Goal: Task Accomplishment & Management: Manage account settings

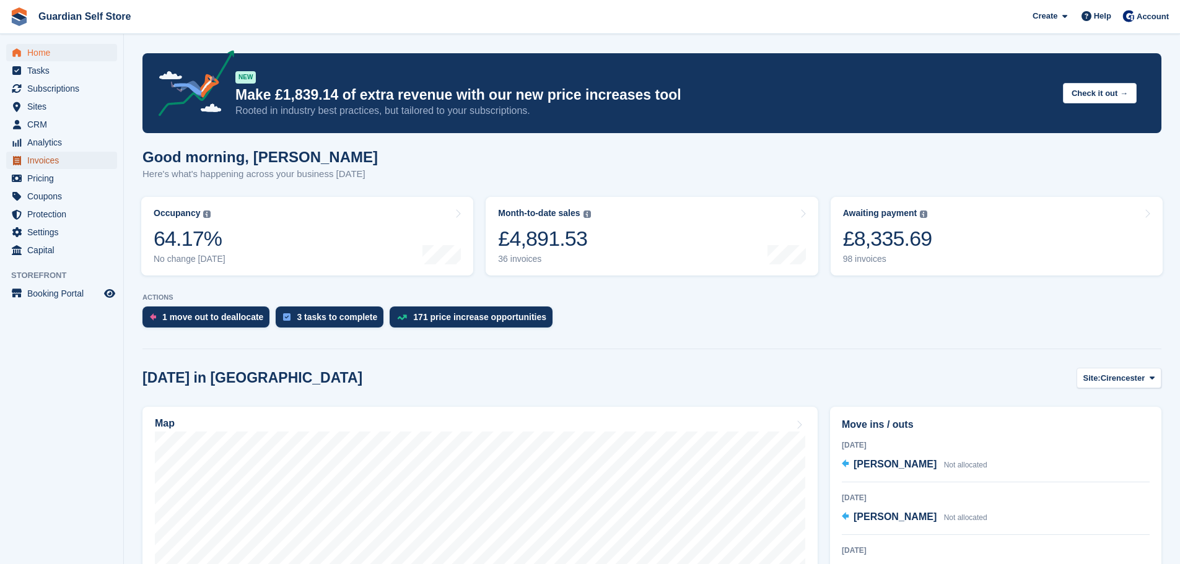
click at [83, 156] on span "Invoices" at bounding box center [64, 160] width 74 height 17
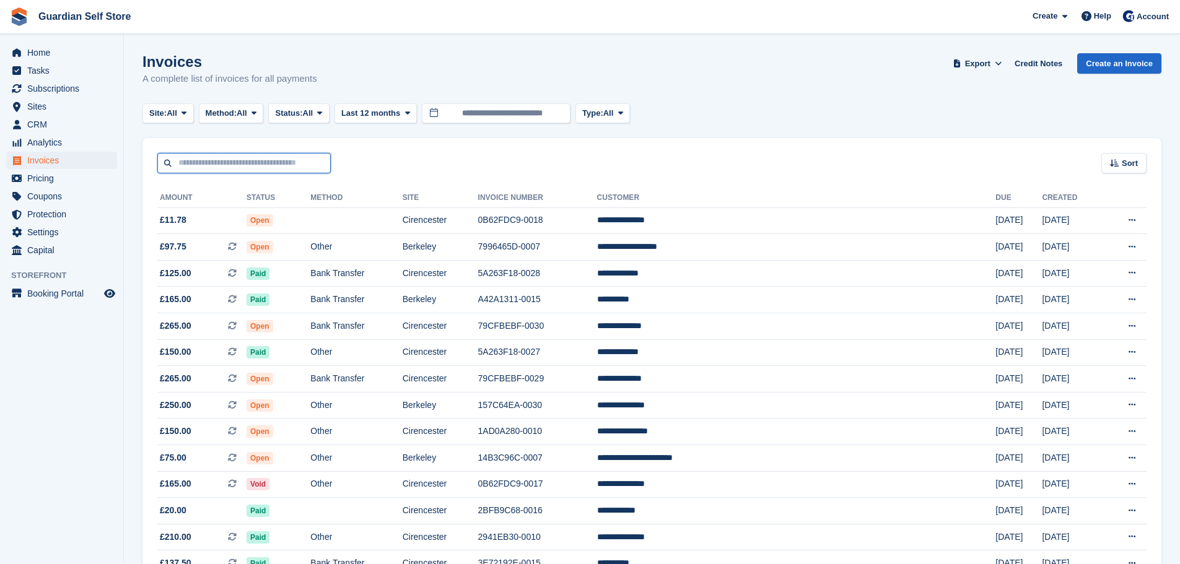
click at [214, 156] on input "text" at bounding box center [243, 163] width 173 height 20
type input "*****"
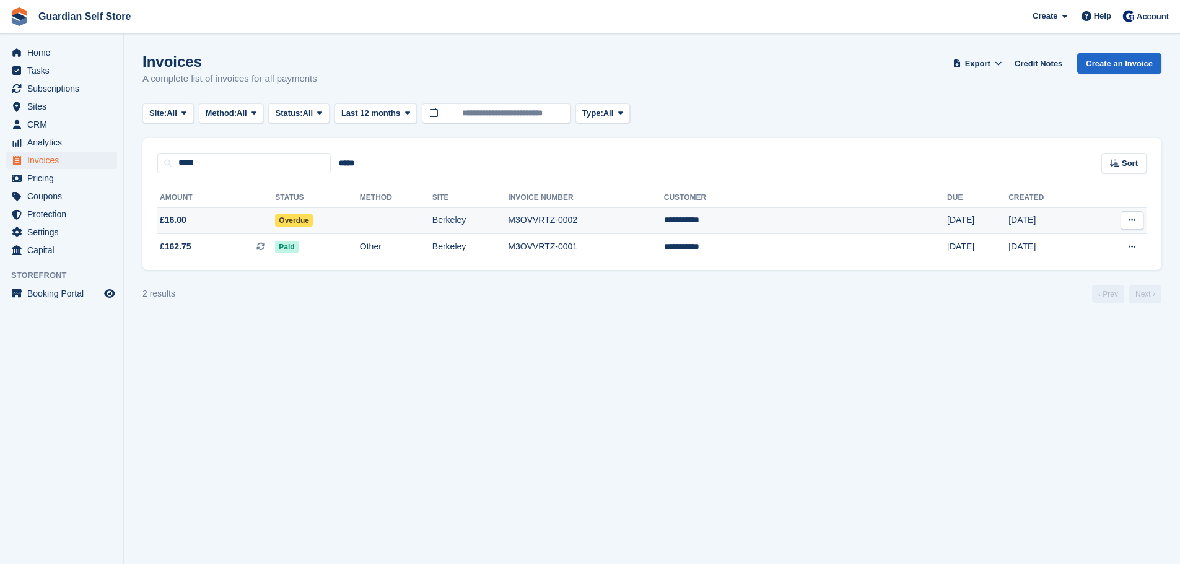
click at [216, 215] on span "£16.00" at bounding box center [216, 220] width 118 height 13
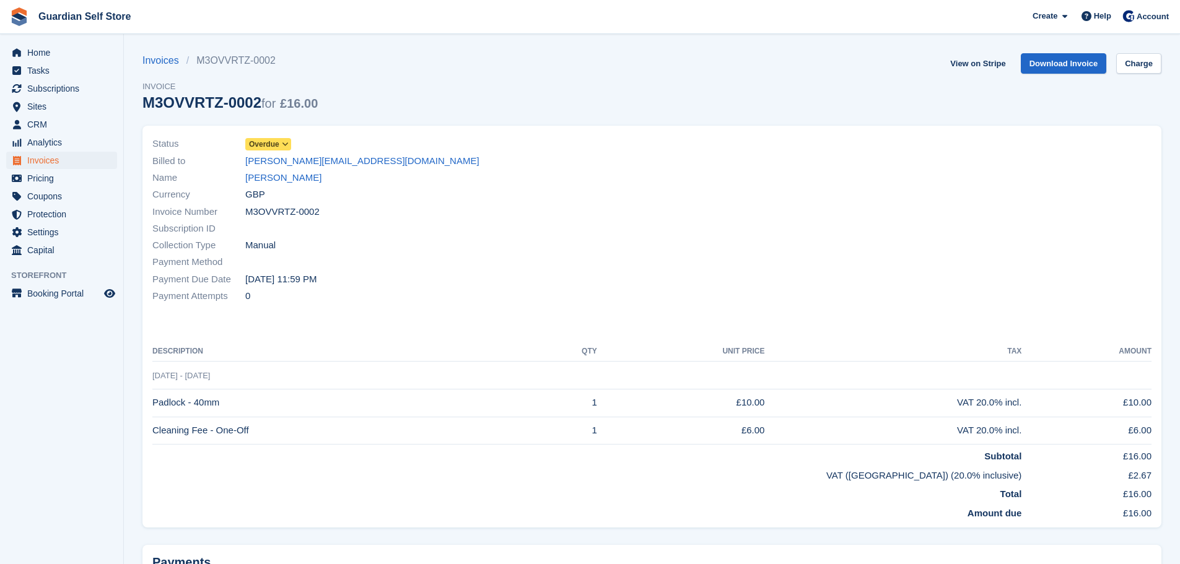
click at [263, 147] on span "Overdue" at bounding box center [264, 144] width 30 height 11
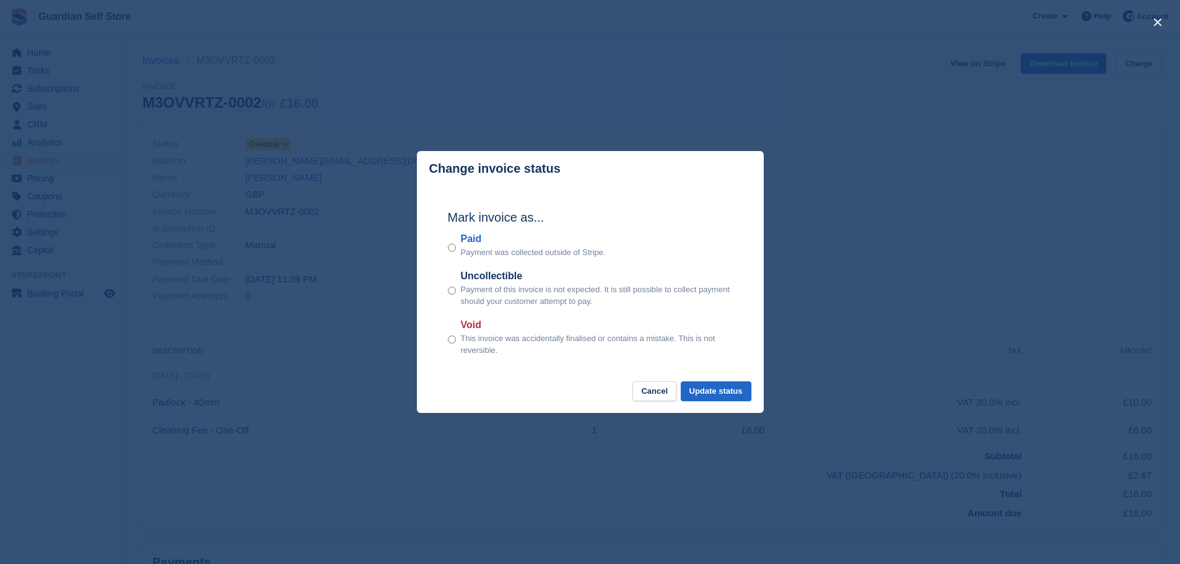
click at [463, 238] on label "Paid" at bounding box center [533, 239] width 145 height 15
click at [725, 393] on button "Update status" at bounding box center [716, 392] width 71 height 20
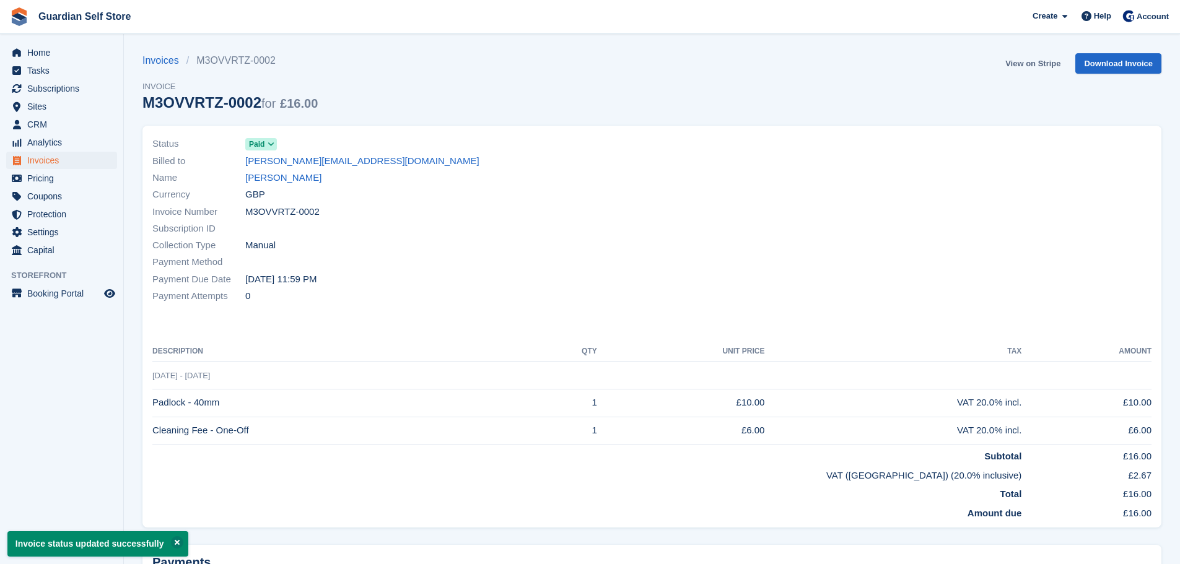
click at [1018, 67] on link "View on Stripe" at bounding box center [1032, 63] width 65 height 20
click at [64, 55] on span "Home" at bounding box center [64, 52] width 74 height 17
